Goal: Information Seeking & Learning: Understand process/instructions

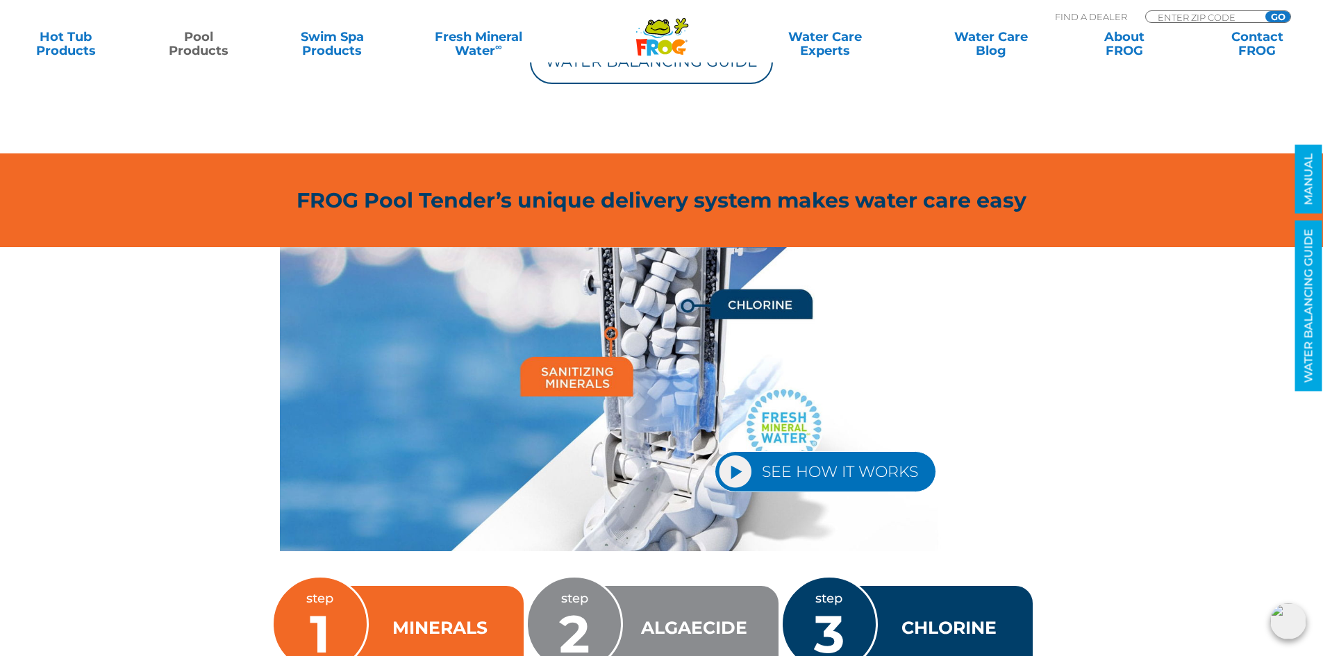
scroll to position [1737, 0]
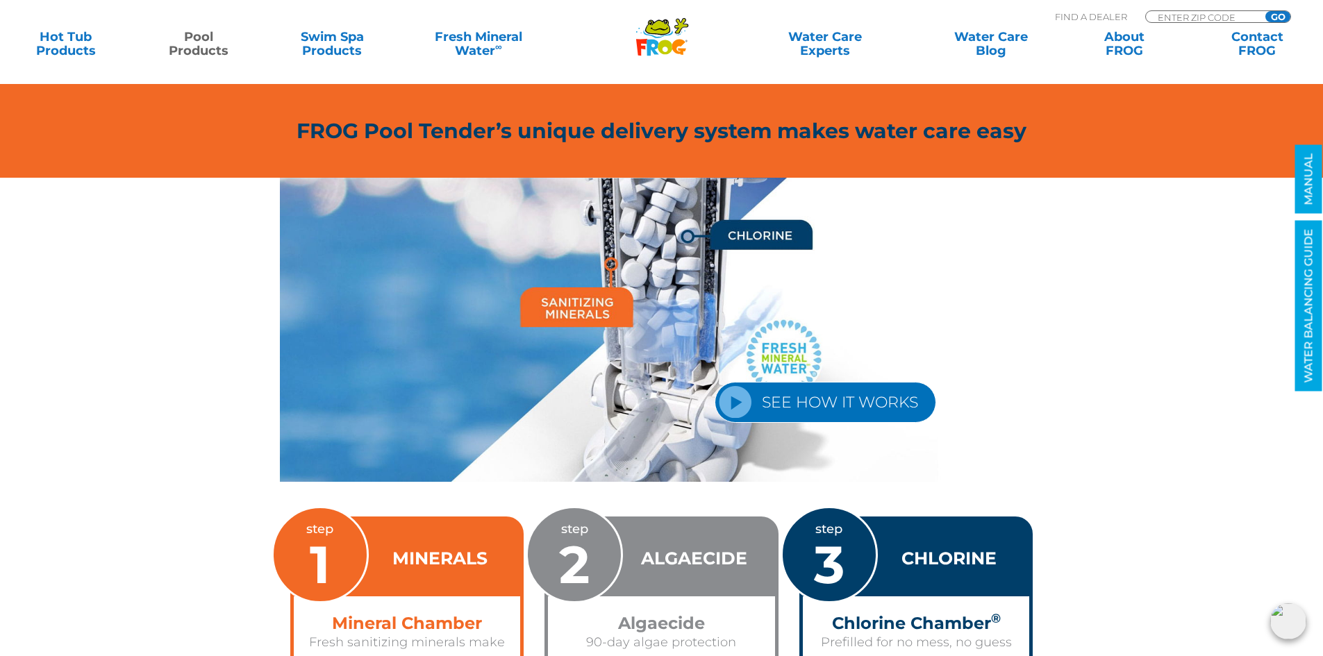
click at [740, 399] on link "SEE HOW IT WORKS" at bounding box center [826, 402] width 222 height 41
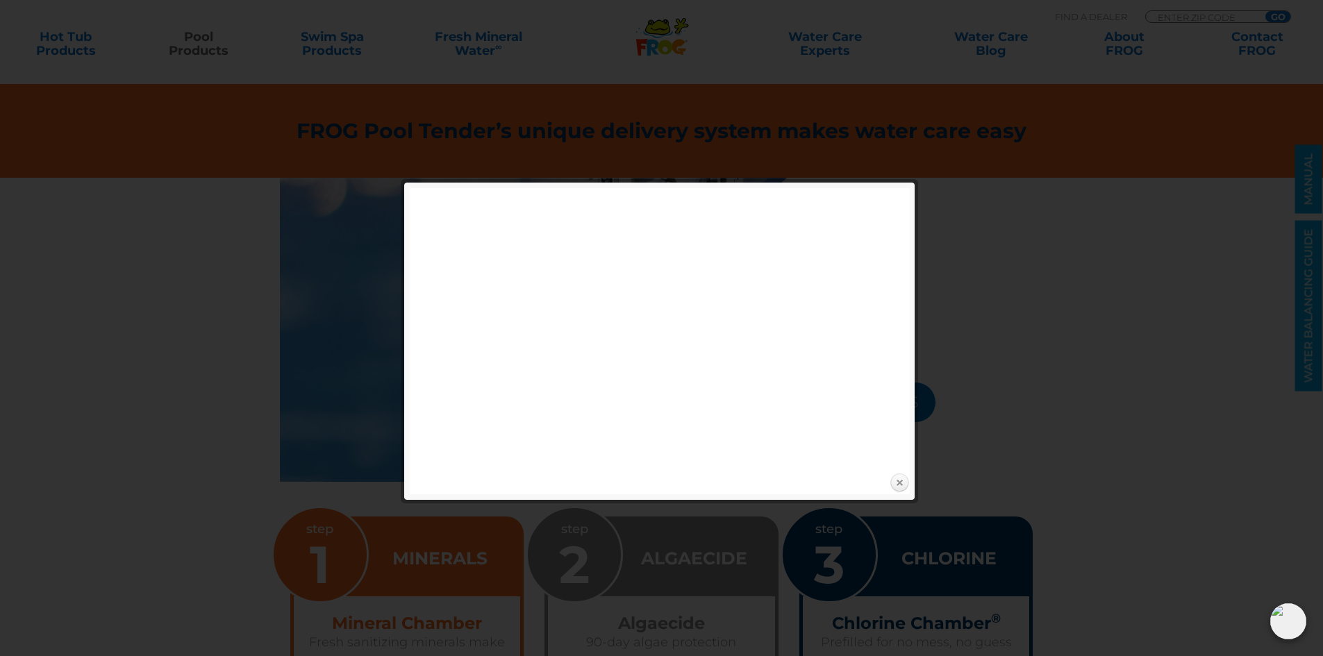
click at [898, 483] on link "Close" at bounding box center [899, 483] width 21 height 21
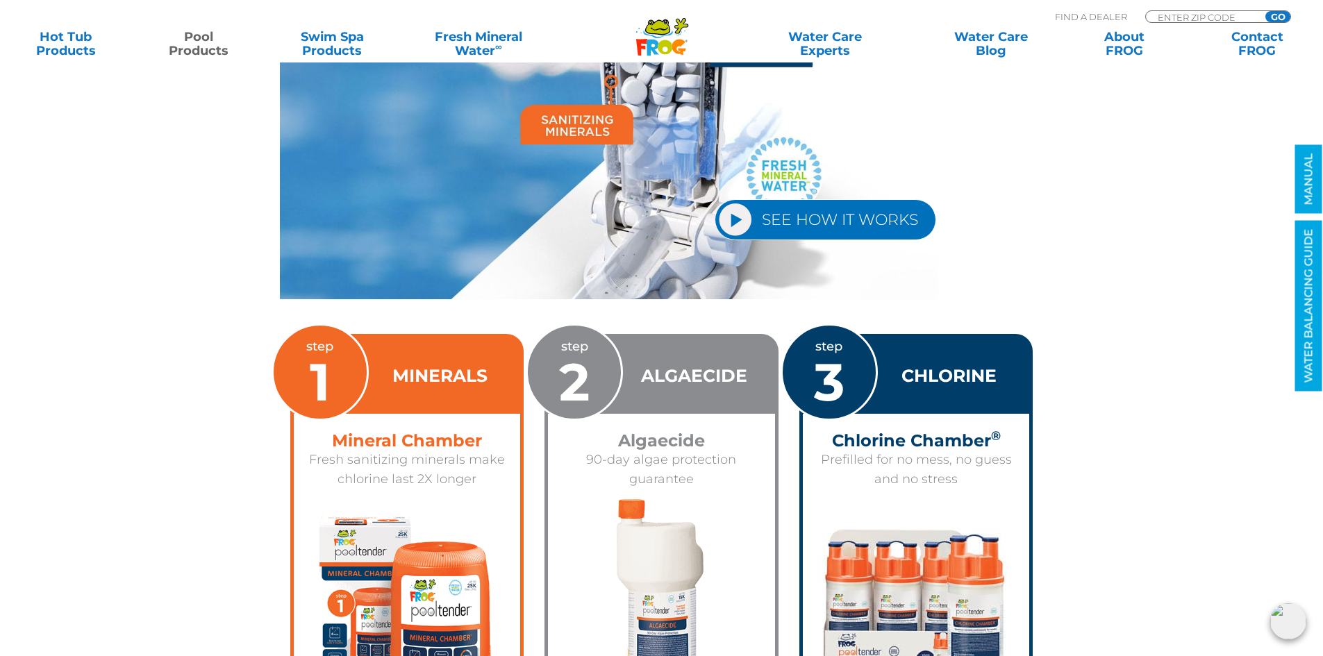
scroll to position [2084, 0]
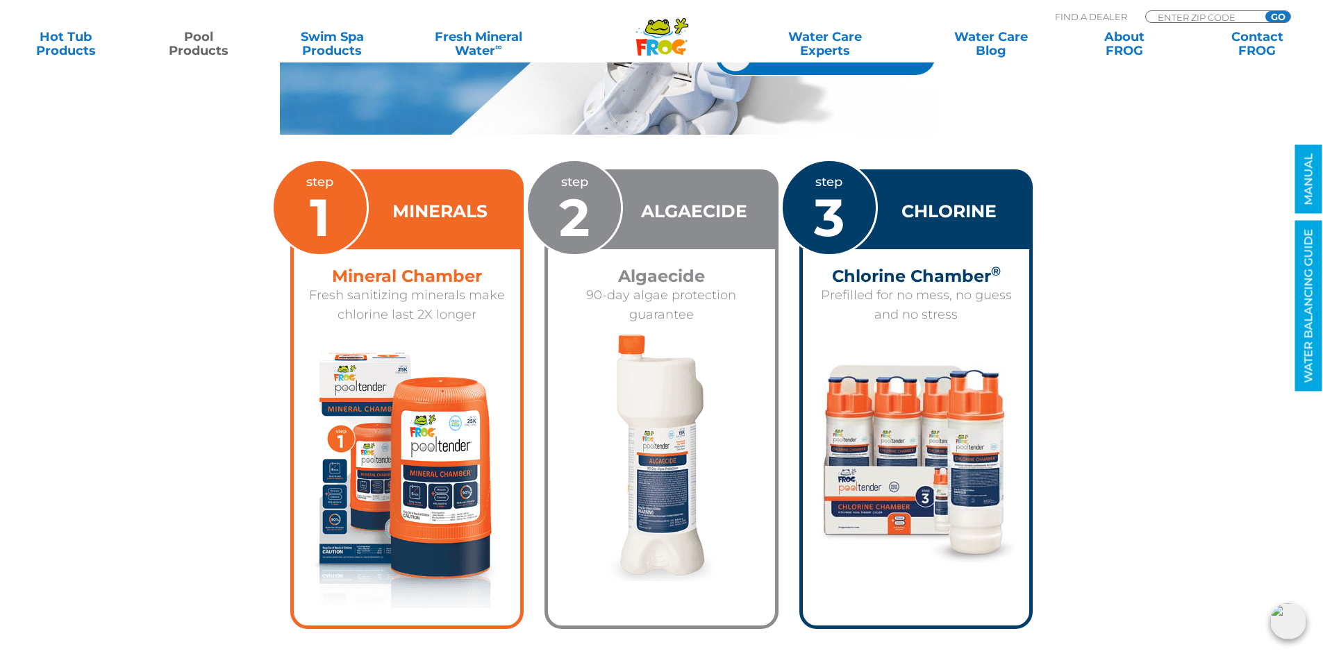
drag, startPoint x: 683, startPoint y: 263, endPoint x: 679, endPoint y: 270, distance: 8.7
click at [682, 268] on div "Algaecide 90-day algae protection guarantee" at bounding box center [661, 291] width 227 height 85
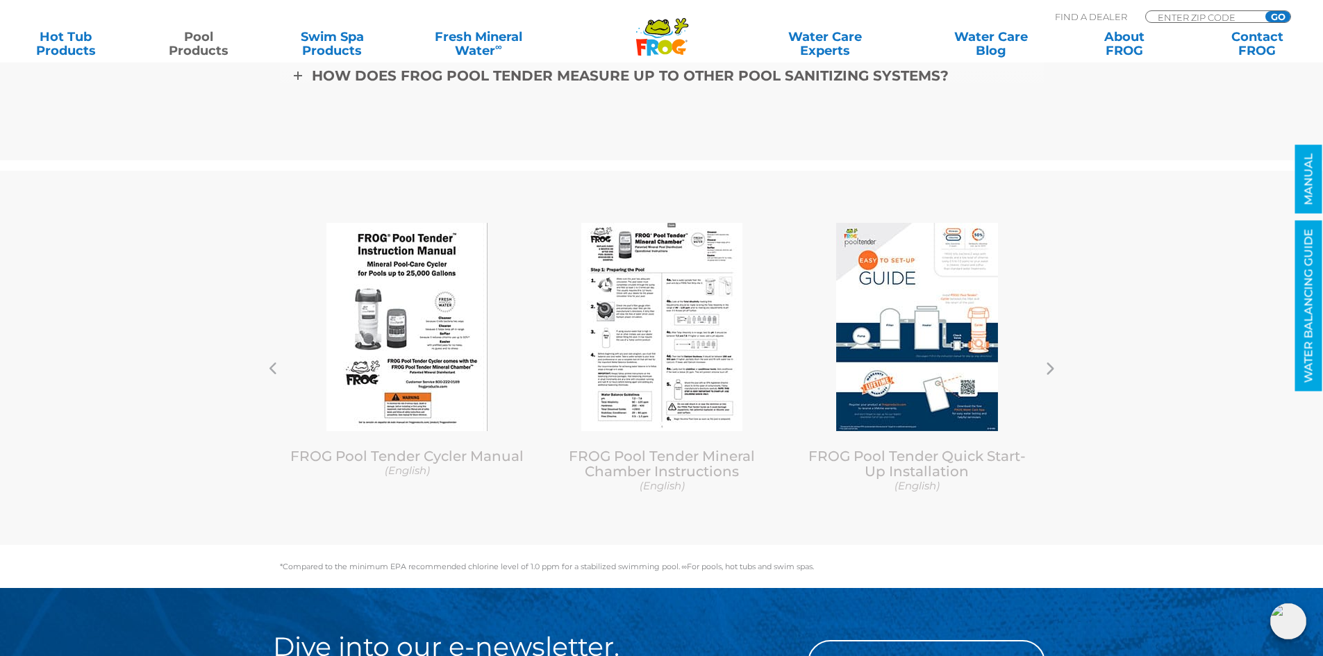
scroll to position [4724, 0]
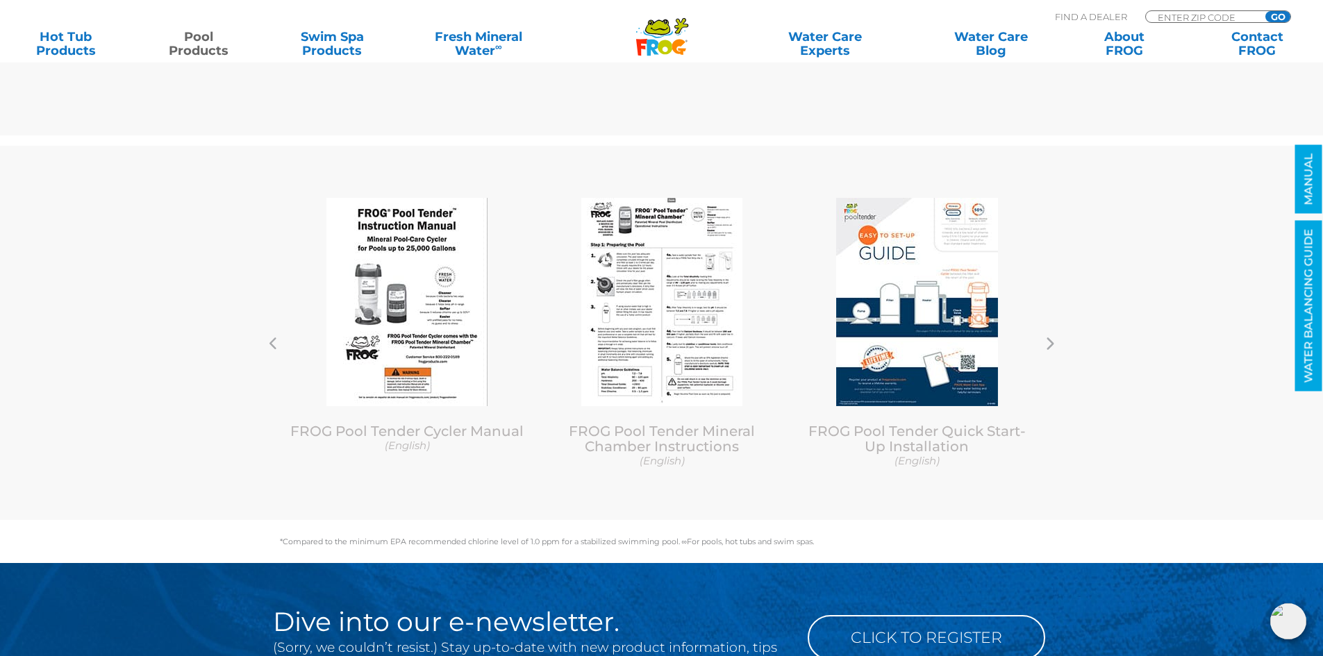
click at [1052, 346] on icon at bounding box center [1050, 344] width 7 height 13
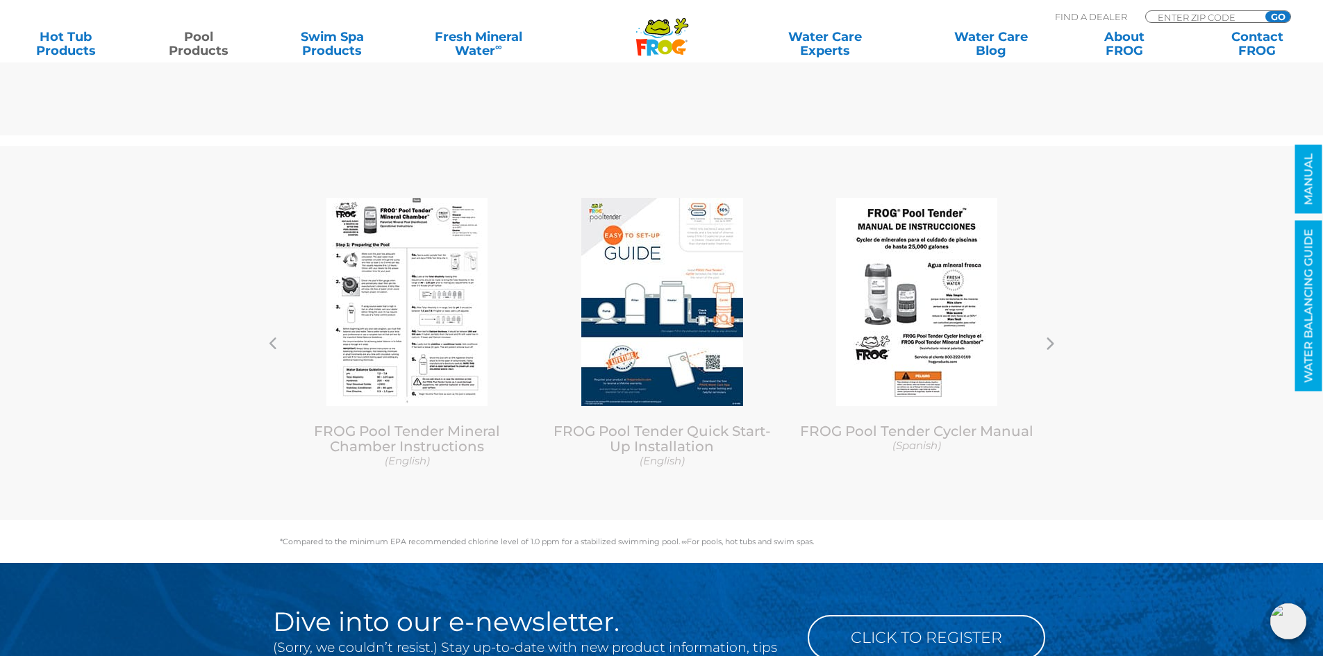
click at [1050, 342] on icon at bounding box center [1049, 344] width 9 height 14
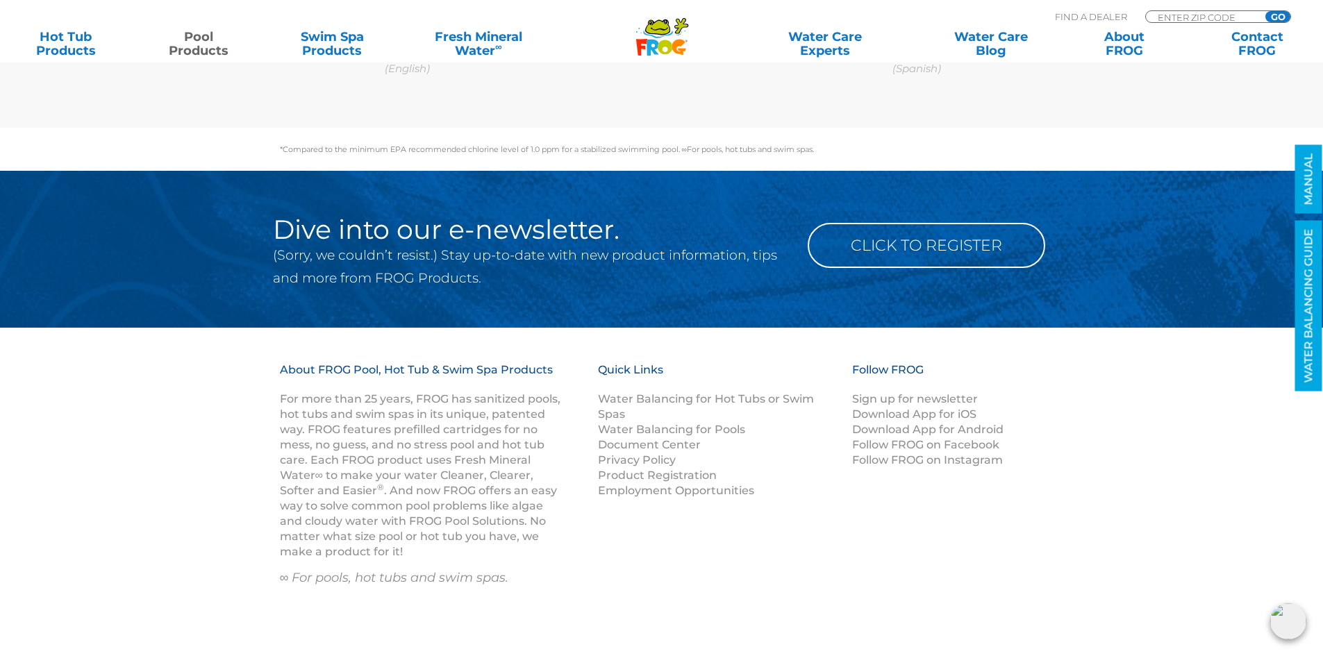
scroll to position [5141, 0]
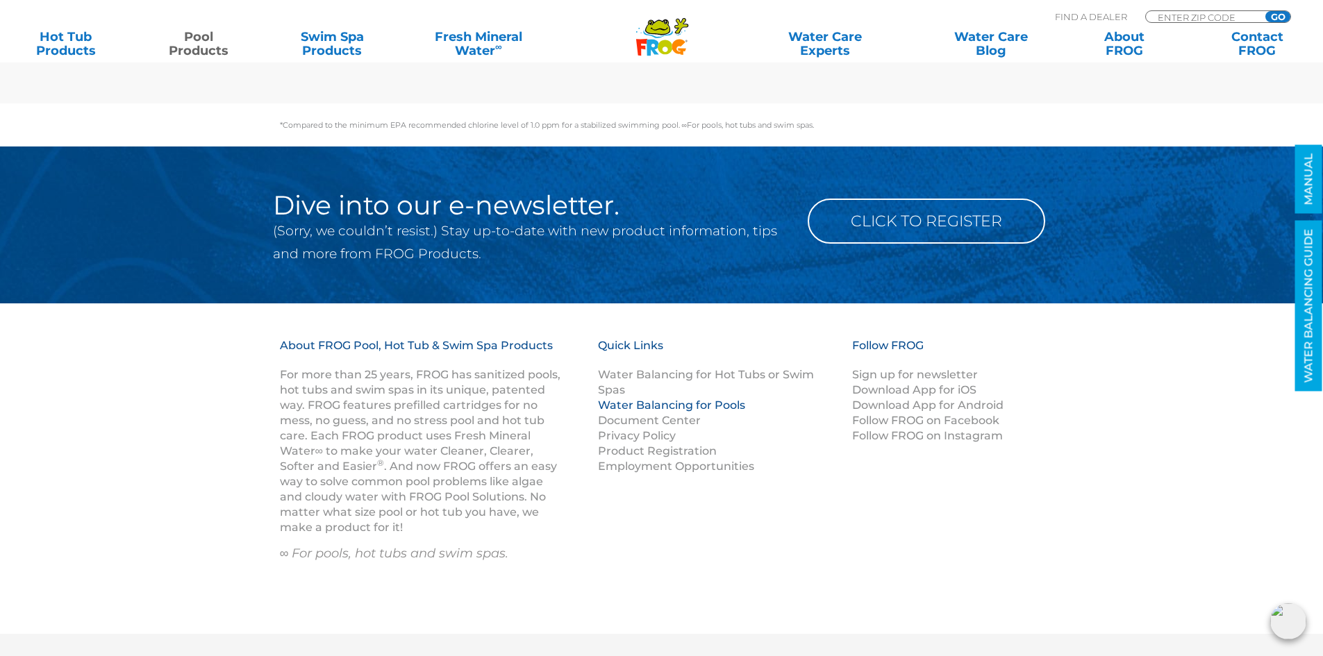
click at [730, 406] on link "Water Balancing for Pools" at bounding box center [671, 405] width 147 height 13
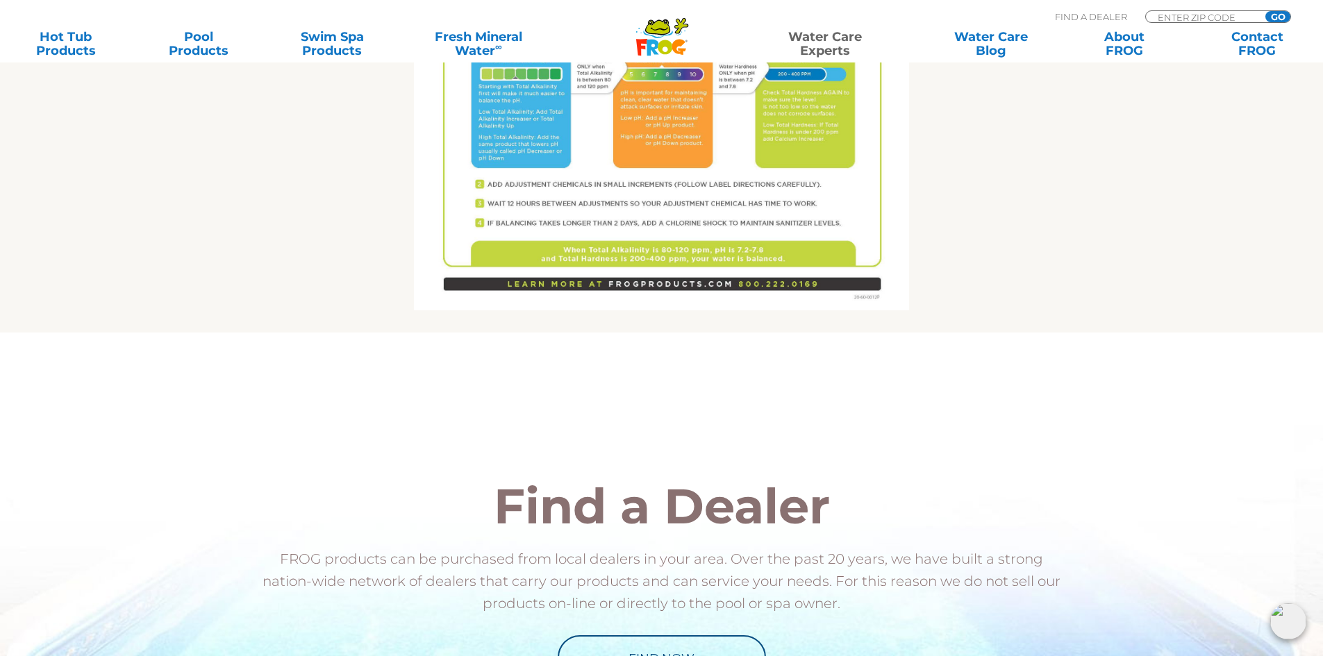
scroll to position [903, 0]
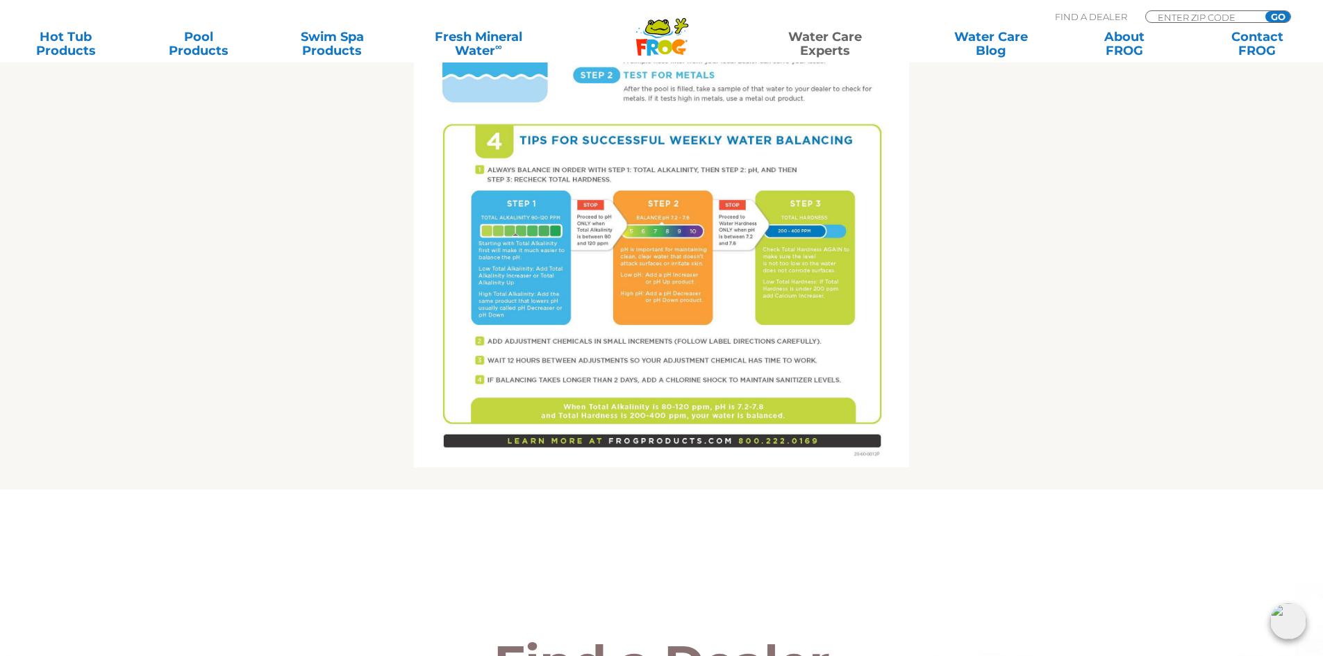
click at [661, 260] on img at bounding box center [661, 147] width 495 height 640
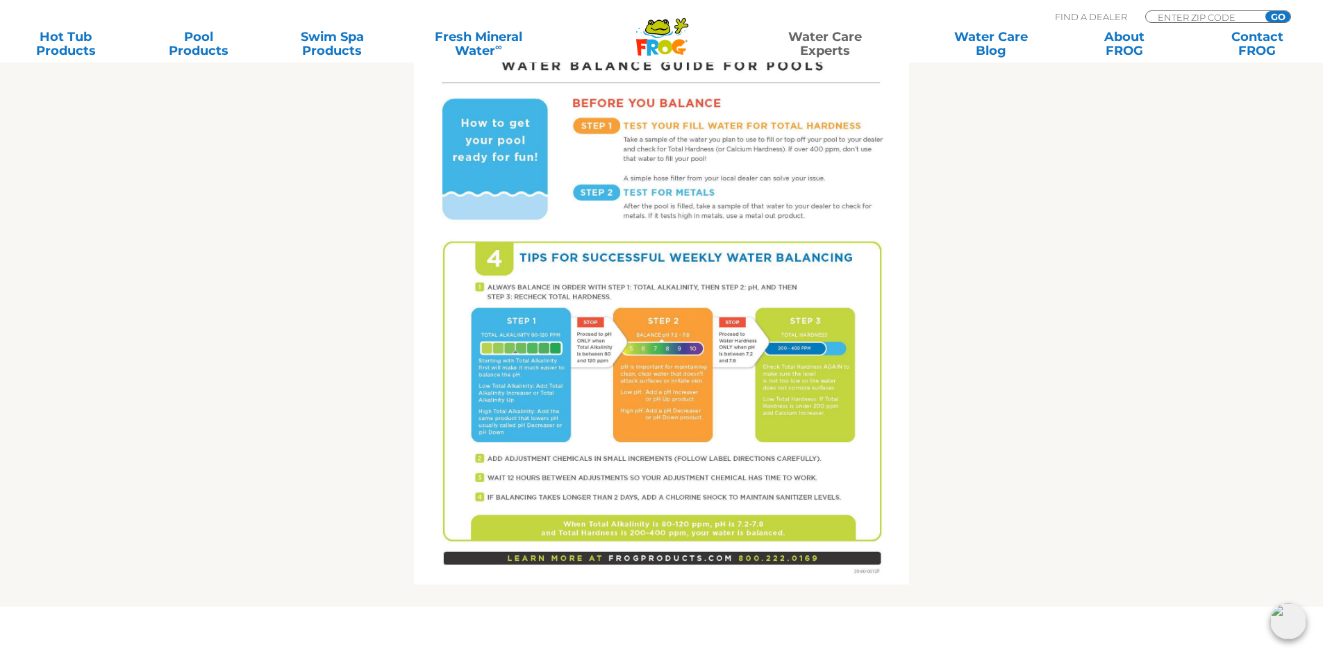
scroll to position [764, 0]
